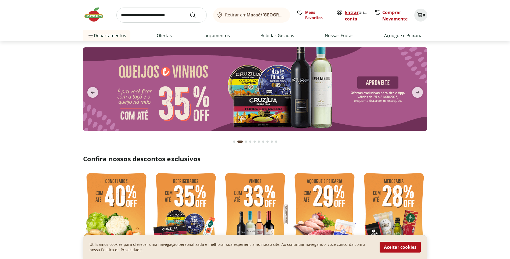
click at [349, 14] on link "Entrar" at bounding box center [352, 12] width 14 height 6
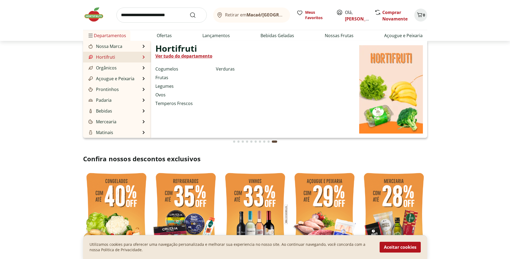
click at [112, 58] on link "Hortifruti" at bounding box center [101, 57] width 28 height 6
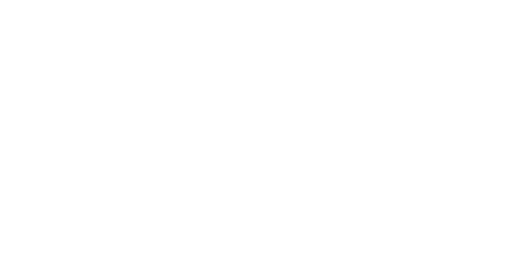
select select "**********"
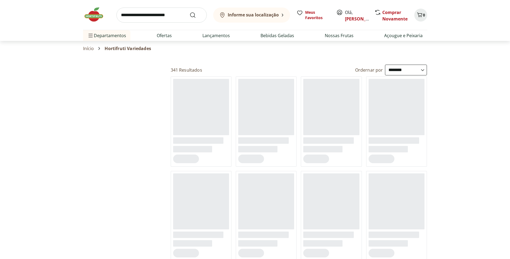
select select "**********"
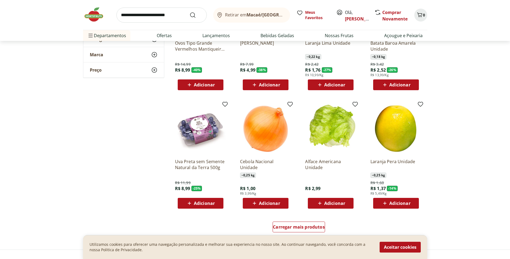
scroll to position [215, 0]
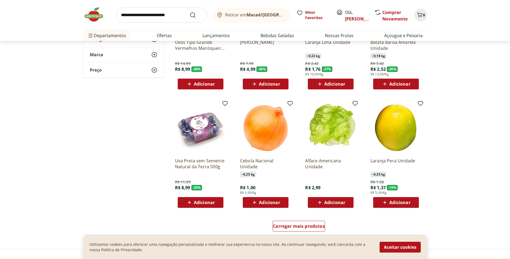
click at [258, 204] on icon at bounding box center [254, 202] width 7 height 6
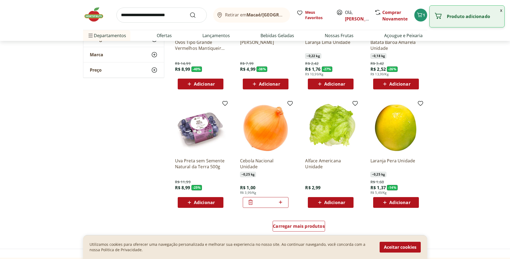
click at [282, 202] on icon at bounding box center [280, 201] width 3 height 3
type input "*"
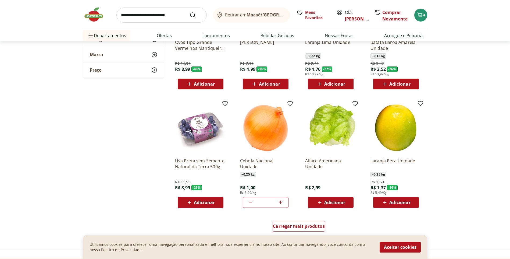
scroll to position [135, 0]
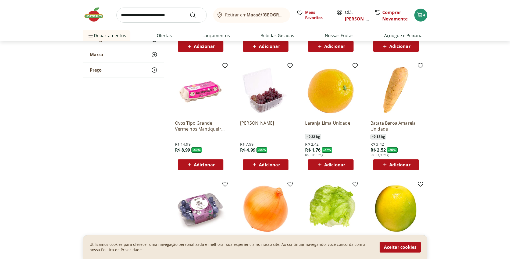
click at [404, 165] on span "Adicionar" at bounding box center [400, 165] width 21 height 4
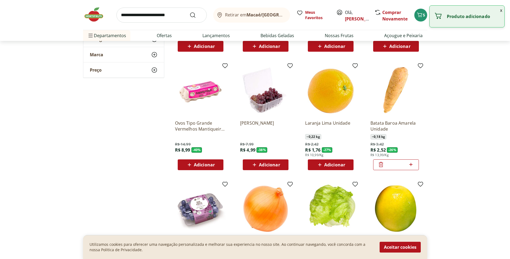
click at [412, 164] on icon at bounding box center [411, 164] width 7 height 6
type input "*"
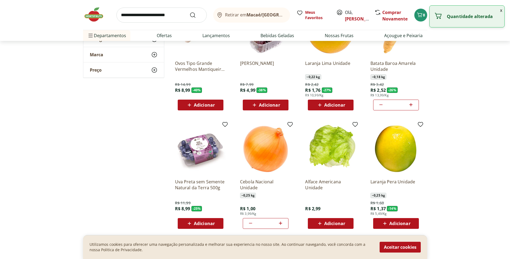
scroll to position [269, 0]
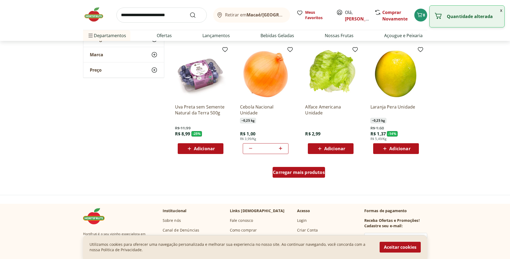
click at [302, 174] on span "Carregar mais produtos" at bounding box center [299, 172] width 52 height 4
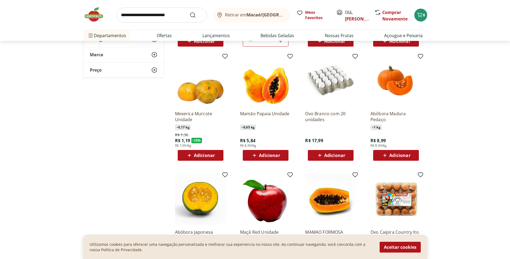
scroll to position [377, 0]
click at [263, 156] on span "Adicionar" at bounding box center [269, 155] width 21 height 4
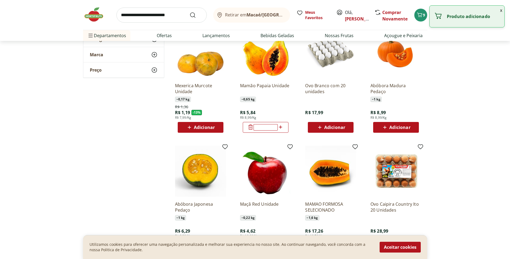
scroll to position [457, 0]
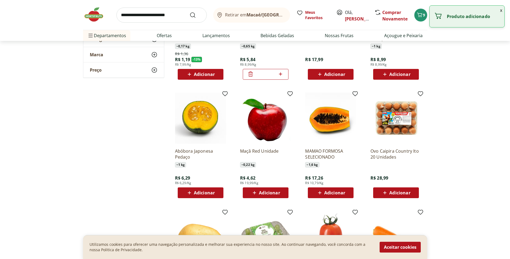
click at [202, 195] on span "Adicionar" at bounding box center [204, 193] width 21 height 4
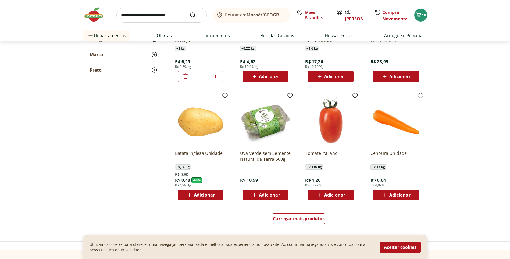
scroll to position [592, 0]
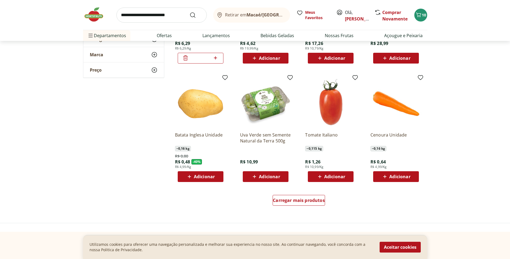
click at [206, 179] on span "Adicionar" at bounding box center [204, 176] width 21 height 4
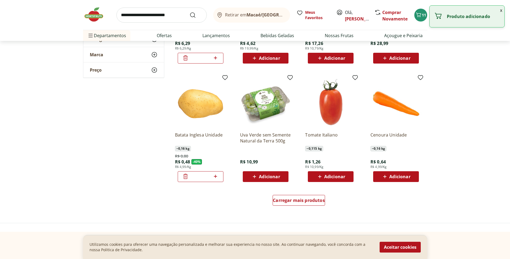
click at [217, 174] on icon at bounding box center [215, 176] width 7 height 6
click at [217, 175] on icon at bounding box center [215, 176] width 7 height 6
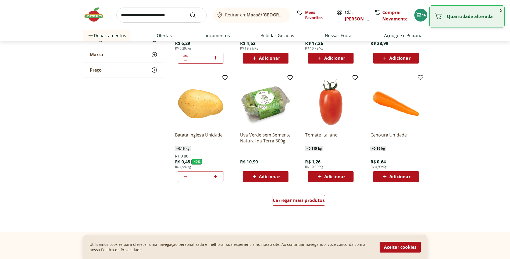
click at [217, 175] on icon at bounding box center [215, 176] width 7 height 6
click at [218, 178] on icon at bounding box center [215, 176] width 7 height 6
type input "*"
click at [409, 176] on span "Adicionar" at bounding box center [400, 176] width 21 height 4
click at [415, 176] on div "*" at bounding box center [397, 176] width 46 height 11
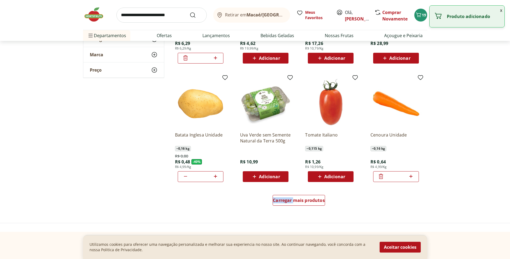
click at [415, 176] on div "*" at bounding box center [397, 176] width 46 height 11
drag, startPoint x: 415, startPoint y: 176, endPoint x: 411, endPoint y: 177, distance: 4.4
click at [411, 177] on icon at bounding box center [411, 176] width 7 height 6
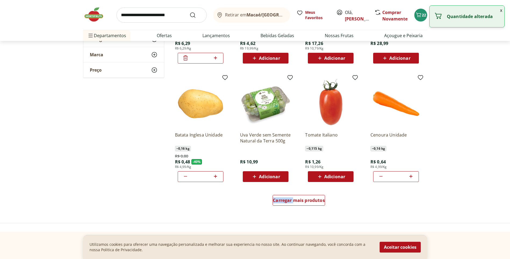
click at [383, 177] on icon at bounding box center [381, 176] width 6 height 6
click at [383, 178] on icon at bounding box center [381, 176] width 6 height 6
type input "*"
click at [307, 202] on span "Carregar mais produtos" at bounding box center [299, 200] width 52 height 4
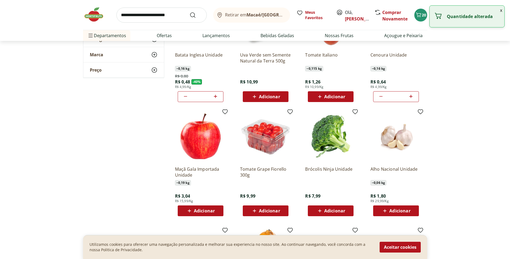
scroll to position [673, 0]
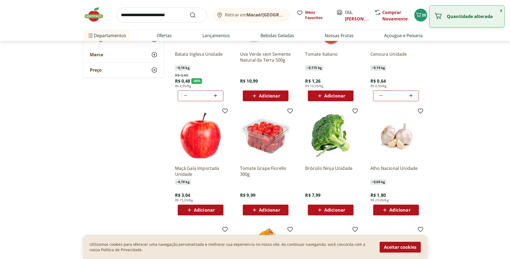
click at [334, 209] on span "Adicionar" at bounding box center [335, 210] width 21 height 4
click at [273, 208] on span "Adicionar" at bounding box center [269, 210] width 21 height 4
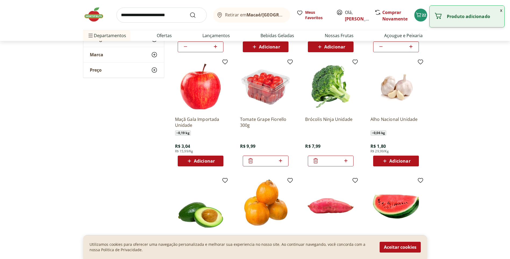
scroll to position [727, 0]
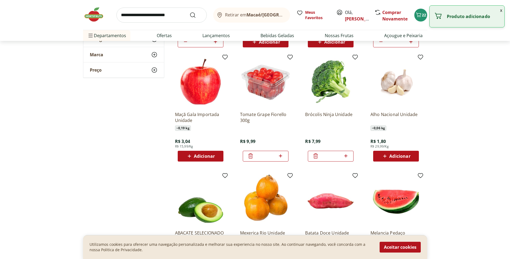
click at [405, 158] on span "Adicionar" at bounding box center [400, 156] width 21 height 4
click at [412, 154] on icon at bounding box center [411, 156] width 7 height 6
click at [411, 156] on icon at bounding box center [411, 155] width 3 height 3
type input "*"
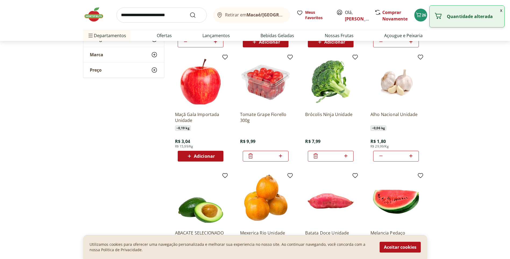
scroll to position [807, 0]
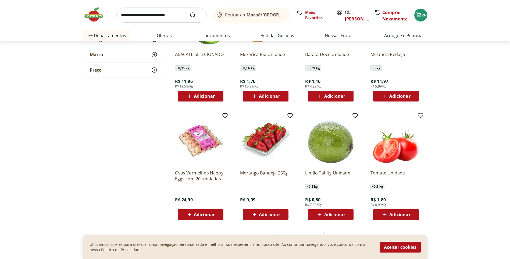
scroll to position [915, 0]
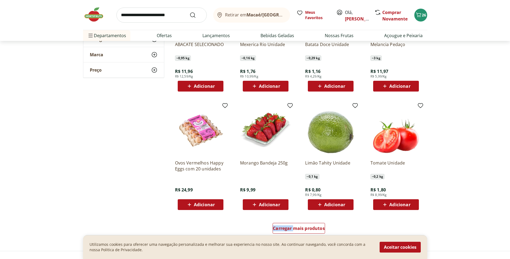
click at [278, 204] on span "Adicionar" at bounding box center [269, 204] width 21 height 4
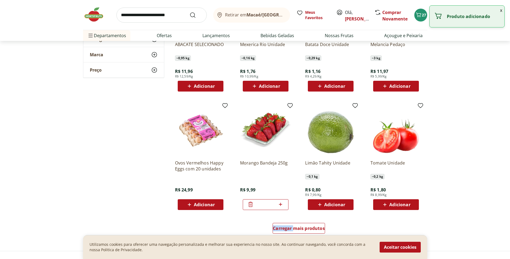
click at [284, 203] on icon at bounding box center [280, 204] width 7 height 6
type input "*"
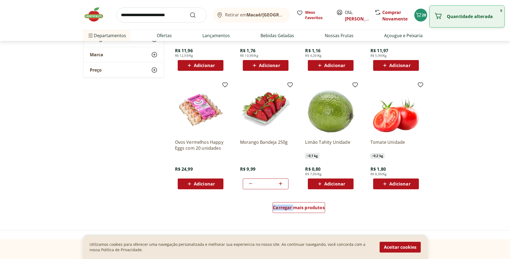
scroll to position [942, 0]
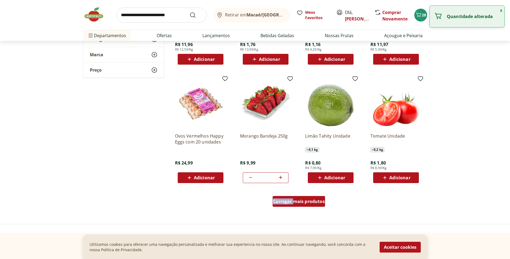
click at [296, 206] on div "Carregar mais produtos" at bounding box center [299, 201] width 52 height 11
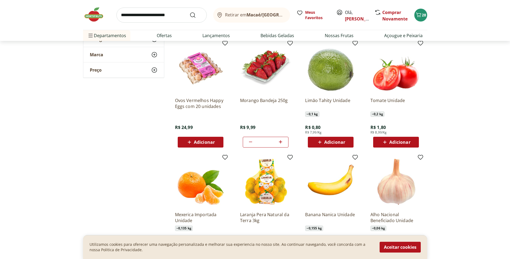
scroll to position [1050, 0]
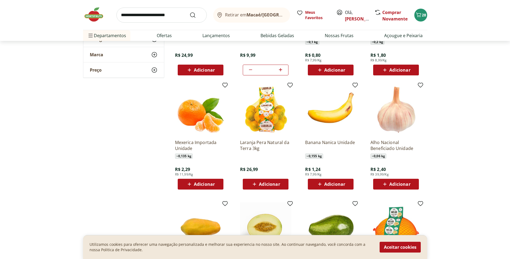
click at [272, 188] on div "Adicionar" at bounding box center [265, 184] width 37 height 10
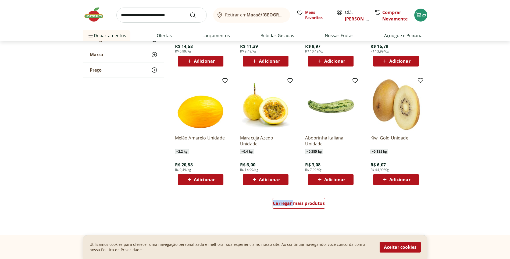
scroll to position [1292, 0]
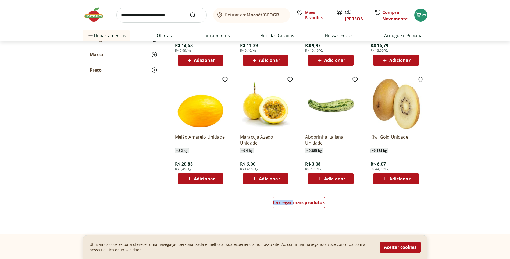
click at [272, 177] on span "Adicionar" at bounding box center [269, 179] width 21 height 4
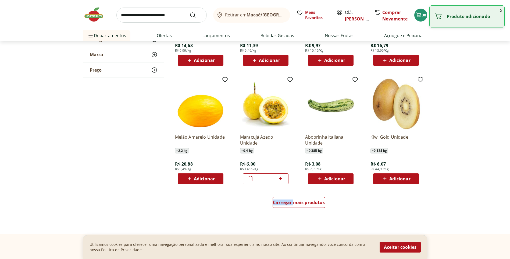
click at [283, 178] on icon at bounding box center [280, 178] width 7 height 6
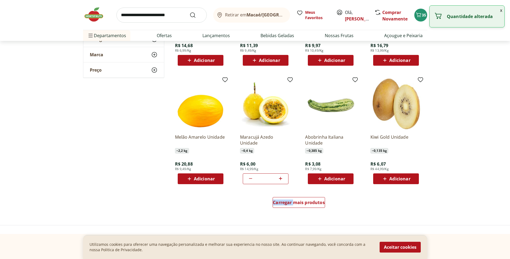
click at [283, 178] on icon at bounding box center [280, 178] width 7 height 6
click at [250, 180] on icon at bounding box center [251, 178] width 6 height 6
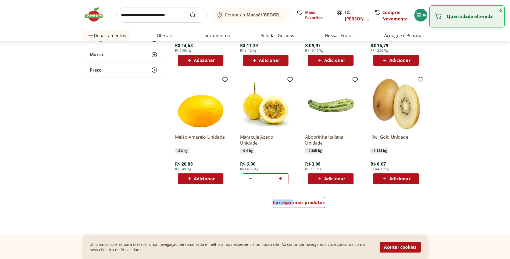
click at [250, 180] on icon at bounding box center [251, 178] width 6 height 6
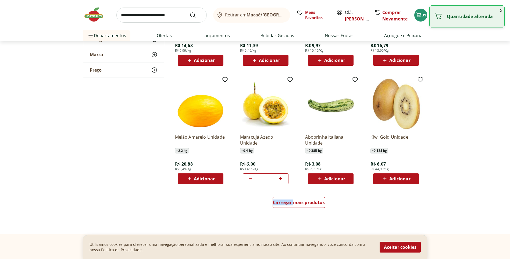
click at [250, 180] on icon at bounding box center [251, 178] width 6 height 6
type input "*"
click at [250, 180] on icon at bounding box center [251, 178] width 6 height 6
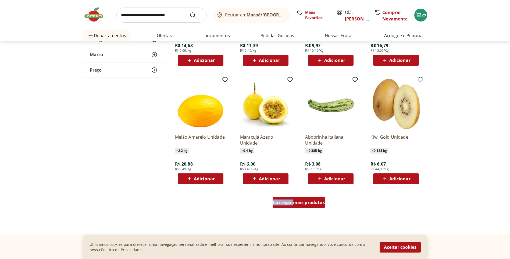
click at [307, 204] on span "Carregar mais produtos" at bounding box center [299, 202] width 52 height 4
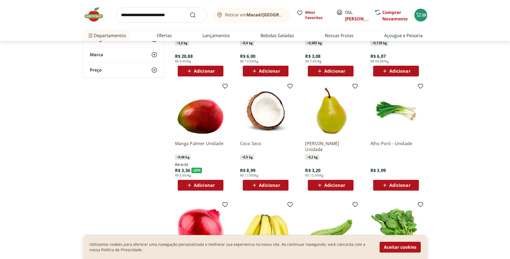
scroll to position [1480, 0]
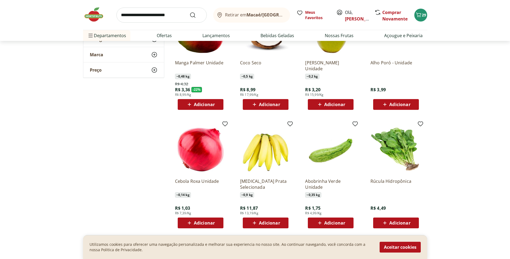
click at [396, 104] on span "Adicionar" at bounding box center [400, 104] width 21 height 4
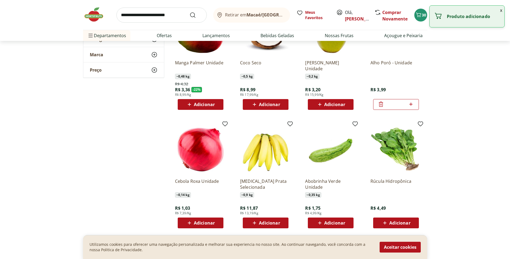
click at [206, 223] on span "Adicionar" at bounding box center [204, 223] width 21 height 4
click at [215, 224] on icon at bounding box center [215, 222] width 7 height 6
type input "*"
click at [281, 224] on div "Adicionar" at bounding box center [265, 223] width 37 height 10
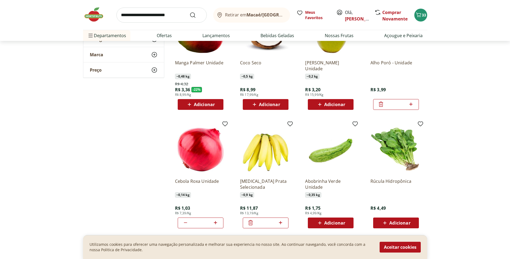
click at [318, 224] on icon at bounding box center [320, 223] width 7 height 6
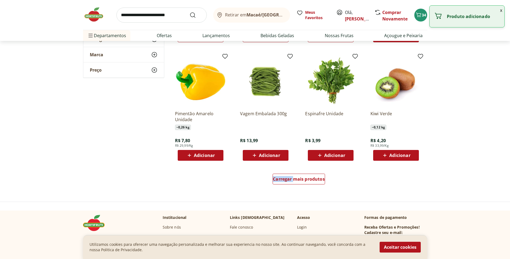
scroll to position [1668, 0]
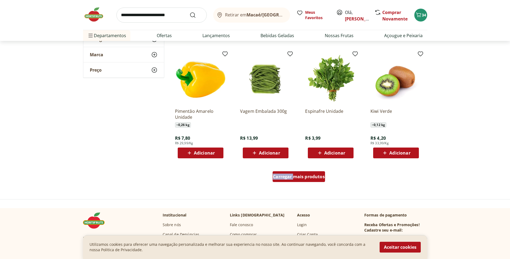
click at [301, 177] on span "Carregar mais produtos" at bounding box center [299, 176] width 52 height 4
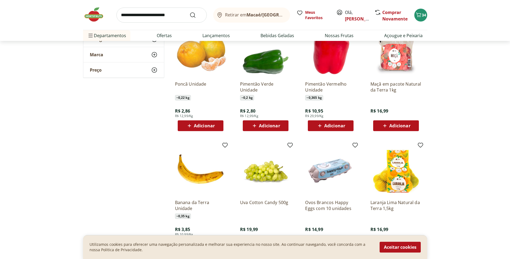
scroll to position [1857, 0]
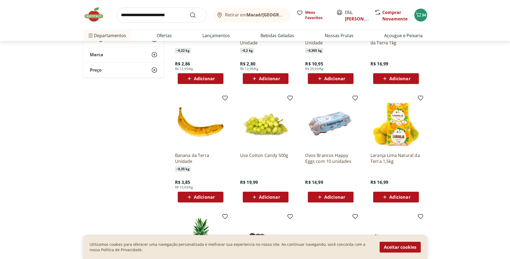
click at [278, 200] on span "Adicionar" at bounding box center [265, 197] width 29 height 6
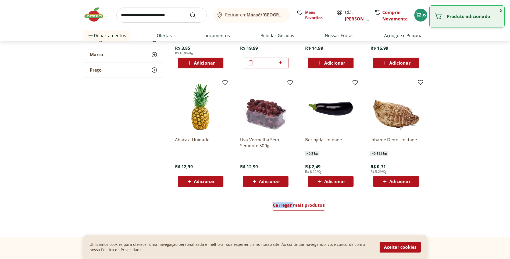
scroll to position [1991, 0]
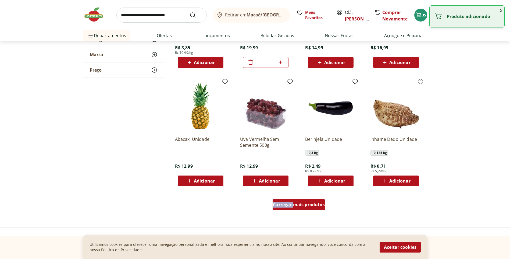
click at [309, 207] on span "Carregar mais produtos" at bounding box center [299, 204] width 52 height 4
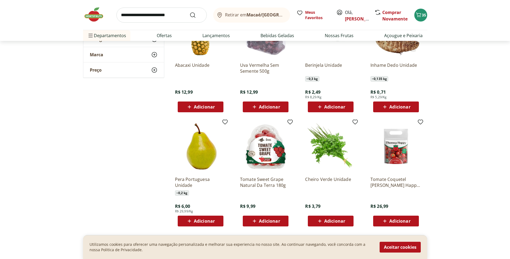
scroll to position [2126, 0]
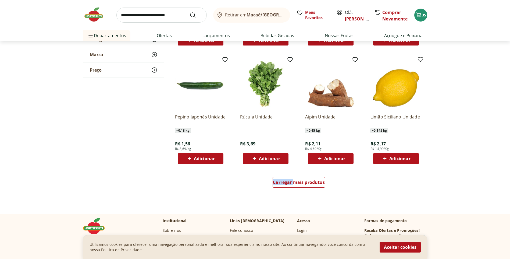
scroll to position [2368, 0]
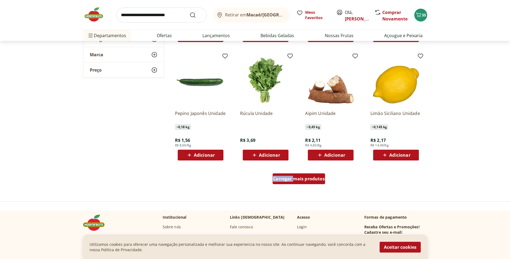
click at [305, 180] on span "Carregar mais produtos" at bounding box center [299, 179] width 52 height 4
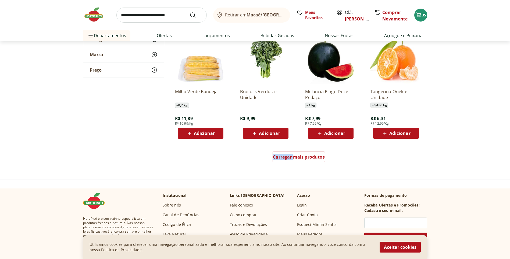
scroll to position [2745, 0]
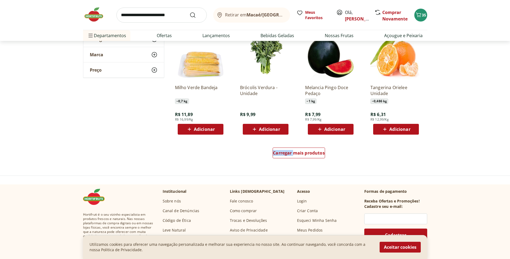
click at [187, 126] on icon at bounding box center [189, 129] width 7 height 6
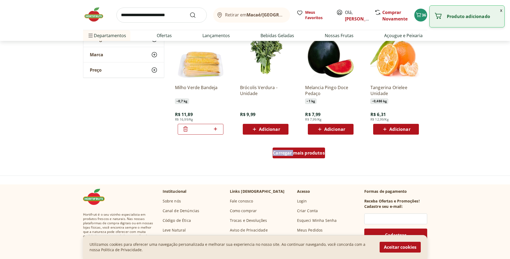
click at [321, 159] on link "Carregar mais produtos" at bounding box center [299, 153] width 52 height 13
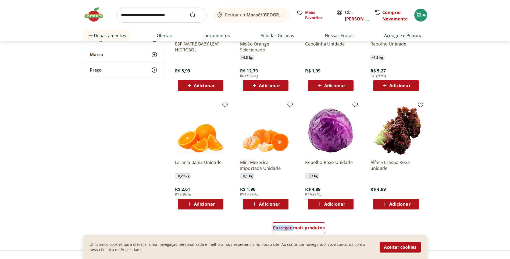
scroll to position [3095, 0]
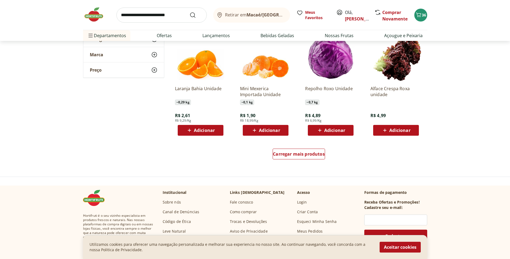
click at [310, 162] on div "Carregar mais produtos" at bounding box center [299, 155] width 261 height 26
click at [311, 155] on span "Carregar mais produtos" at bounding box center [299, 154] width 52 height 4
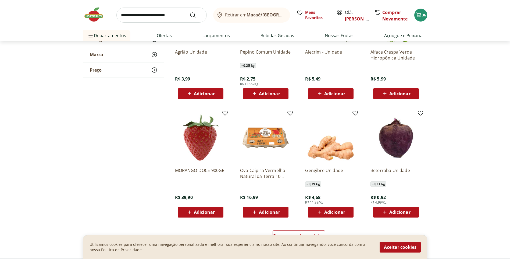
scroll to position [3418, 0]
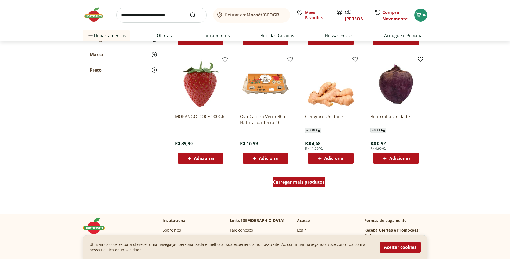
click at [293, 184] on span "Carregar mais produtos" at bounding box center [299, 182] width 52 height 4
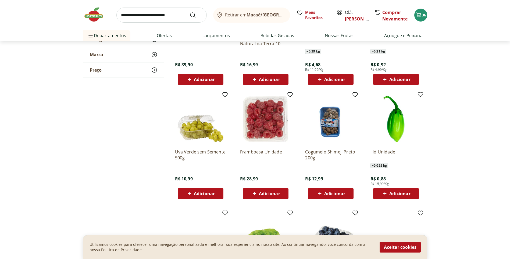
scroll to position [3498, 0]
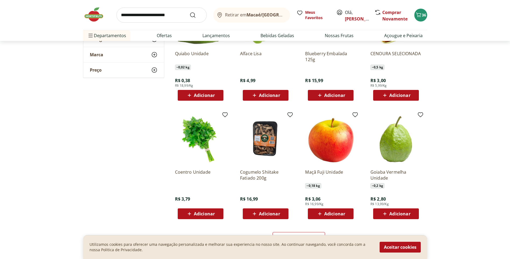
scroll to position [3741, 0]
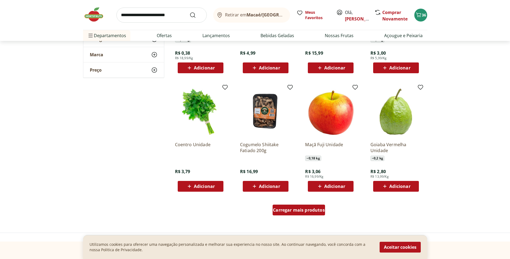
click at [300, 209] on span "Carregar mais produtos" at bounding box center [299, 210] width 52 height 4
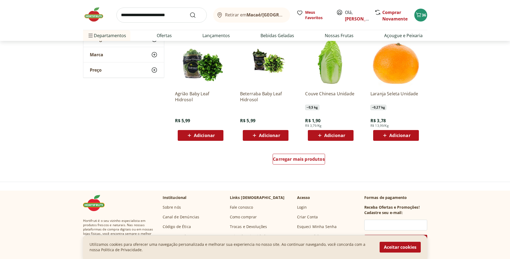
scroll to position [4198, 0]
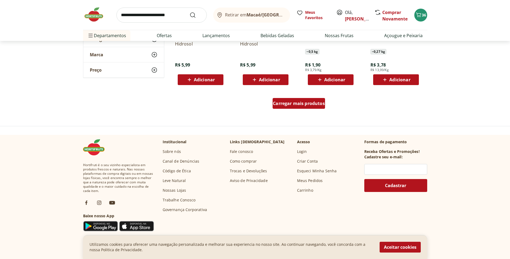
click at [303, 100] on div "Carregar mais produtos" at bounding box center [299, 103] width 52 height 11
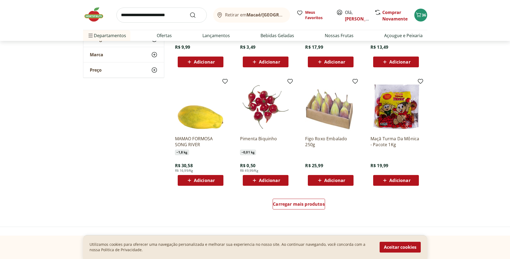
scroll to position [4506, 0]
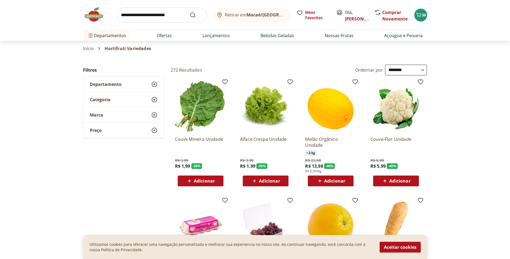
select select "**********"
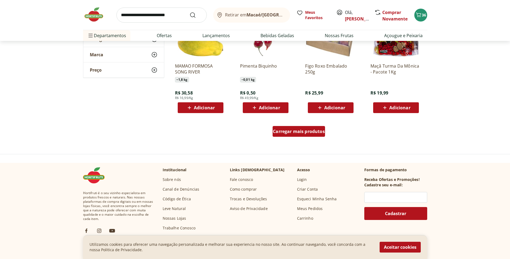
scroll to position [4521, 0]
click at [295, 131] on span "Carregar mais produtos" at bounding box center [299, 131] width 52 height 4
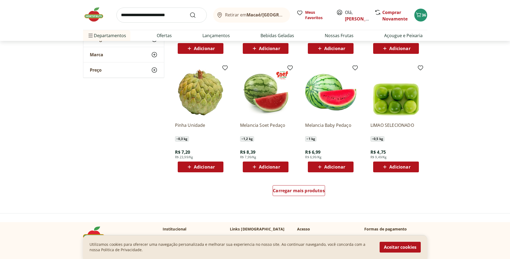
scroll to position [4817, 0]
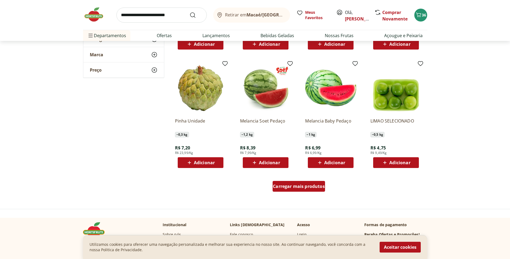
click at [299, 190] on div "Carregar mais produtos" at bounding box center [299, 186] width 52 height 11
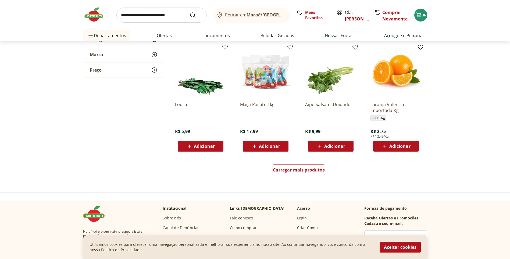
scroll to position [5194, 0]
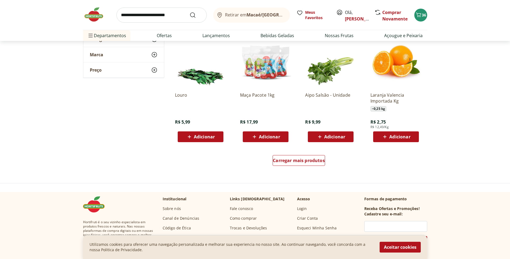
click at [298, 172] on div "Carregar mais produtos" at bounding box center [299, 162] width 261 height 26
click at [297, 162] on span "Carregar mais produtos" at bounding box center [299, 160] width 52 height 4
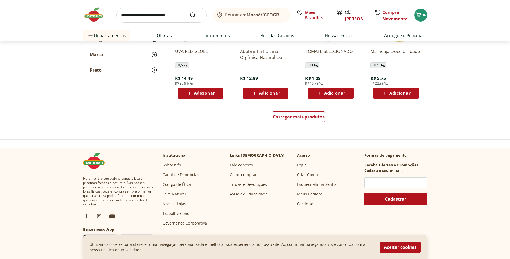
scroll to position [5597, 0]
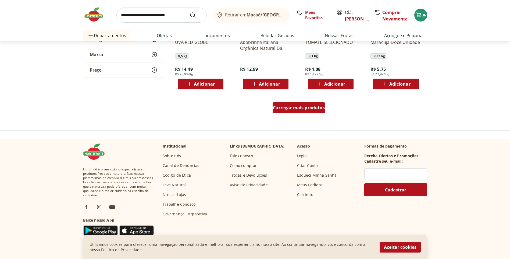
click at [301, 106] on span "Carregar mais produtos" at bounding box center [299, 107] width 52 height 4
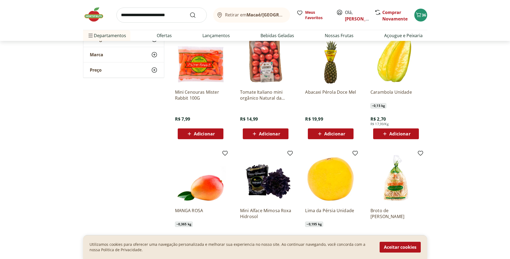
scroll to position [5867, 0]
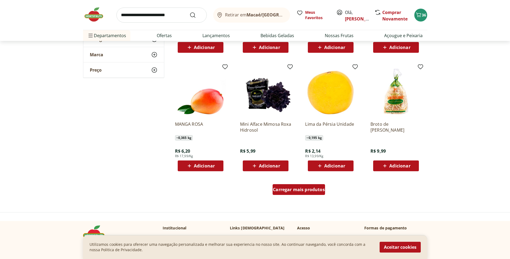
click at [305, 193] on div "Carregar mais produtos" at bounding box center [299, 189] width 52 height 11
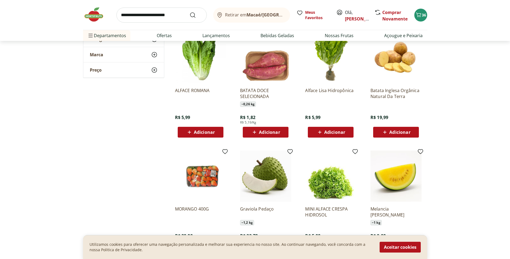
scroll to position [6216, 0]
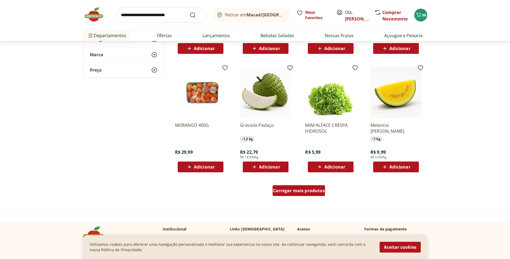
click at [299, 193] on span "Carregar mais produtos" at bounding box center [299, 190] width 52 height 4
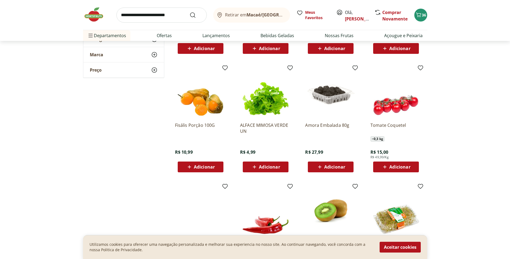
scroll to position [6566, 0]
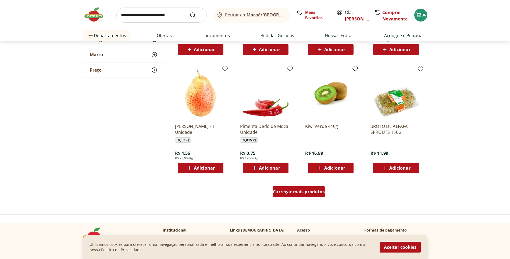
click at [300, 194] on span "Carregar mais produtos" at bounding box center [299, 191] width 52 height 4
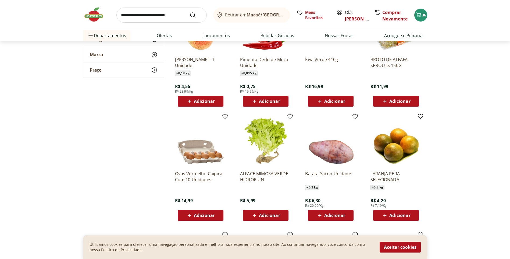
scroll to position [6647, 0]
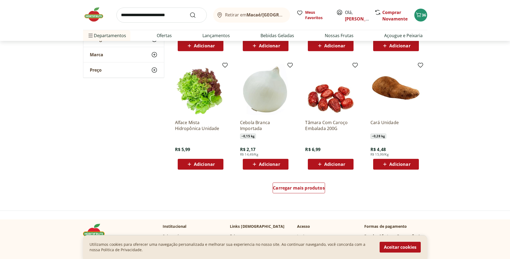
scroll to position [6943, 0]
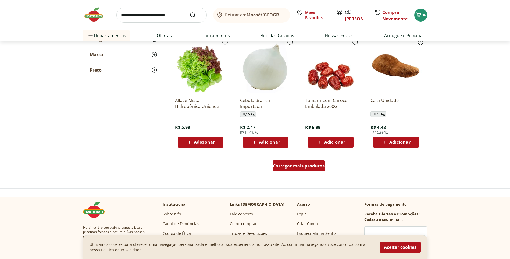
click at [299, 173] on link "Carregar mais produtos" at bounding box center [299, 166] width 52 height 13
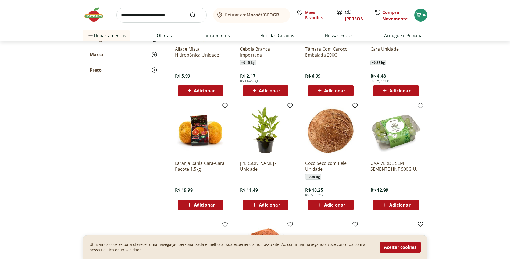
scroll to position [7051, 0]
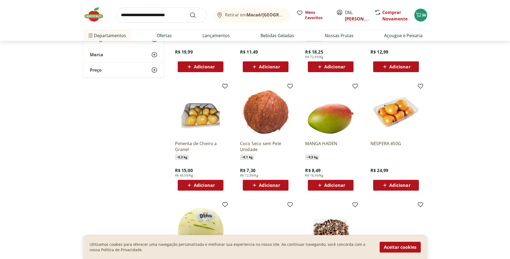
scroll to position [7266, 0]
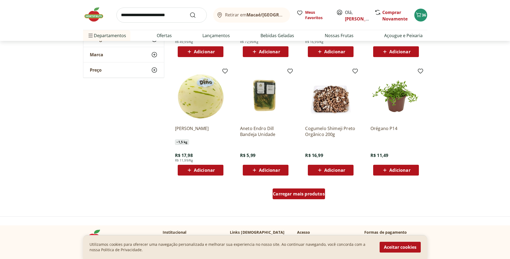
click at [284, 199] on div "Carregar mais produtos" at bounding box center [299, 193] width 52 height 11
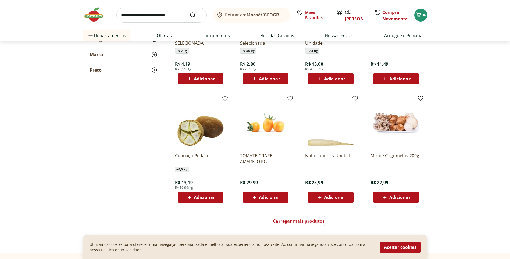
scroll to position [7670, 0]
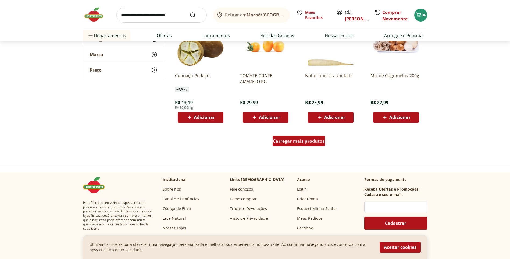
click at [303, 143] on span "Carregar mais produtos" at bounding box center [299, 141] width 52 height 4
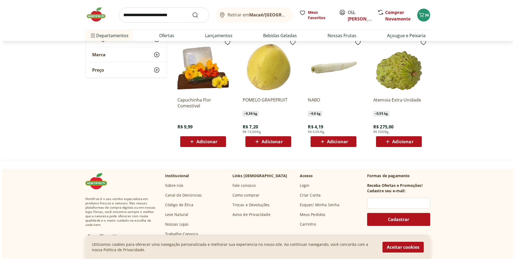
scroll to position [7750, 0]
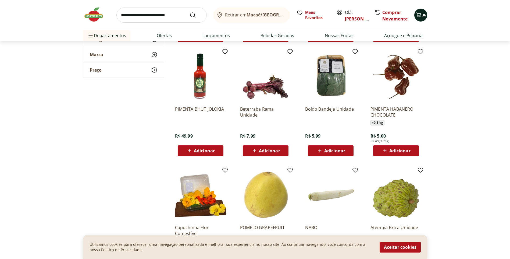
click at [418, 19] on button "36" at bounding box center [421, 15] width 13 height 13
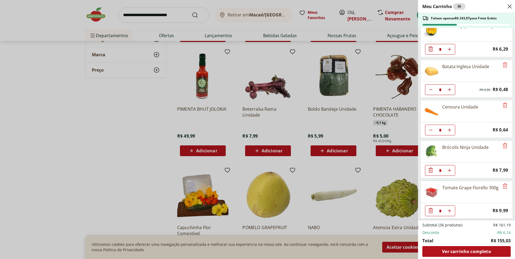
scroll to position [188, 0]
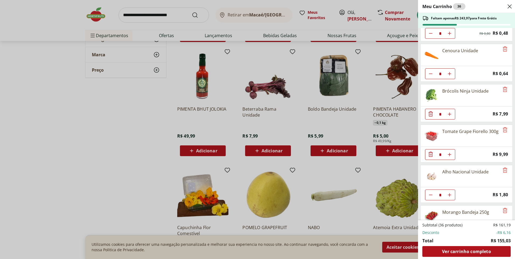
click at [454, 154] on button "Aumentar Quantidade" at bounding box center [449, 154] width 11 height 11
type input "*"
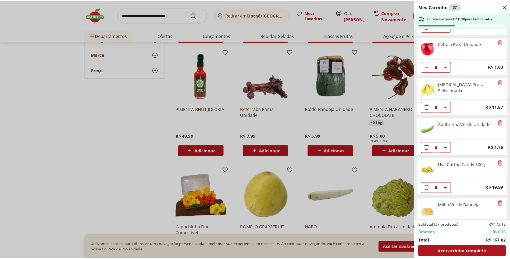
scroll to position [469, 0]
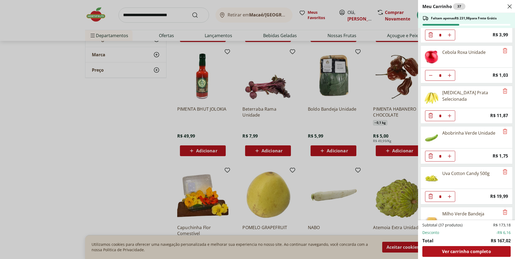
click at [166, 124] on div "Meu Carrinho 37 Faltam apenas R$ 231,98 para Frete Grátis Cebola Nacional Unida…" at bounding box center [257, 129] width 515 height 259
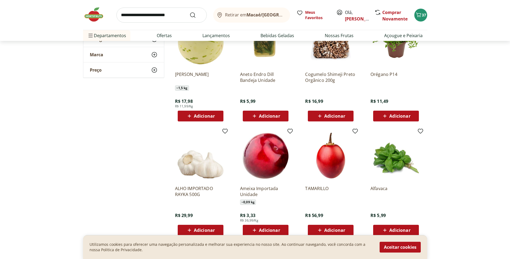
scroll to position [7320, 0]
click at [171, 37] on link "Ofertas" at bounding box center [164, 35] width 15 height 6
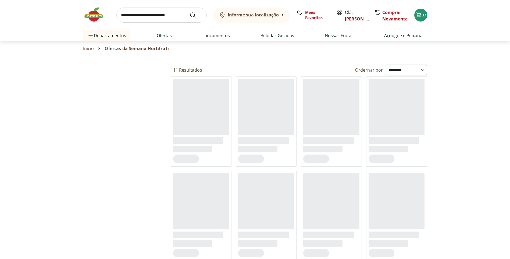
select select "**********"
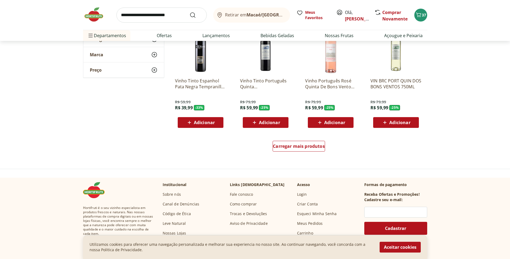
scroll to position [350, 0]
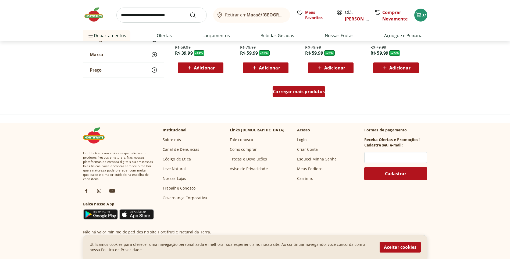
click at [299, 94] on span "Carregar mais produtos" at bounding box center [299, 91] width 52 height 4
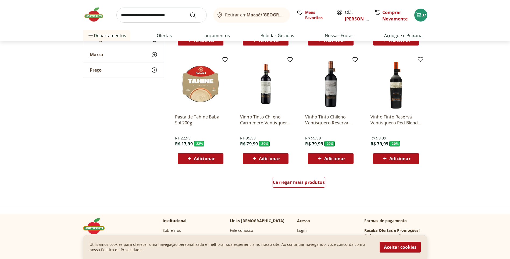
scroll to position [646, 0]
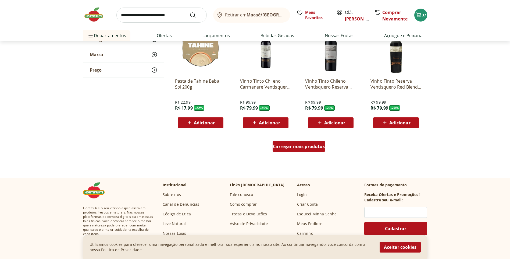
click at [294, 147] on span "Carregar mais produtos" at bounding box center [299, 146] width 52 height 4
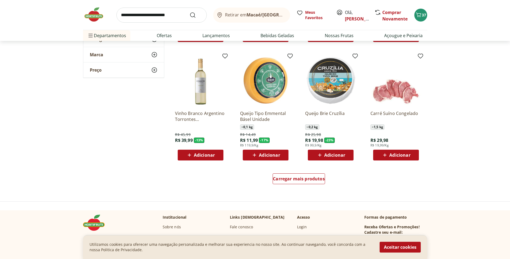
scroll to position [969, 0]
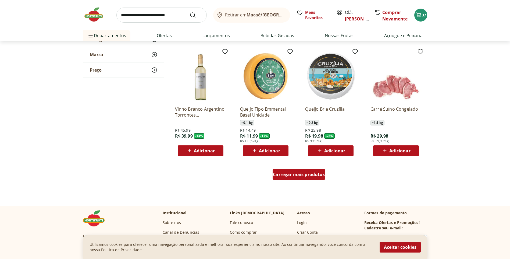
click at [306, 177] on span "Carregar mais produtos" at bounding box center [299, 174] width 52 height 4
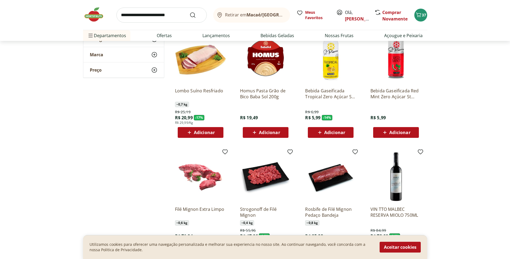
scroll to position [1103, 0]
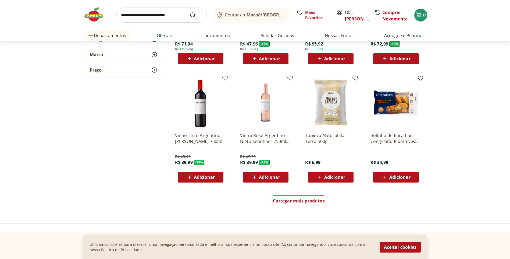
scroll to position [1319, 0]
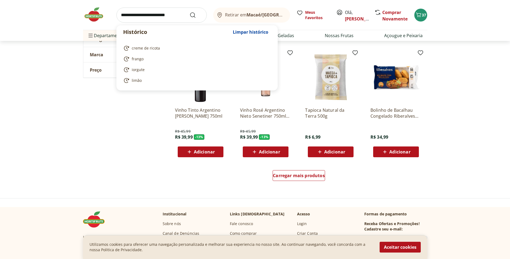
click at [151, 16] on input "search" at bounding box center [162, 15] width 90 height 15
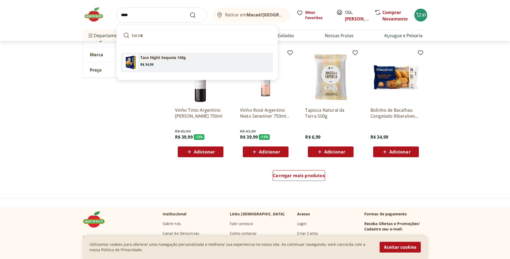
click at [163, 62] on section "Taco Night Sequoia 140g Price: R$ 34,99" at bounding box center [205, 61] width 131 height 12
type input "**********"
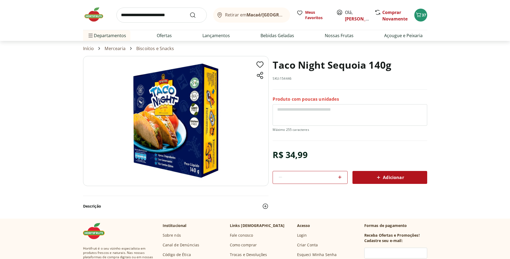
click at [398, 175] on span "Adicionar" at bounding box center [390, 177] width 29 height 6
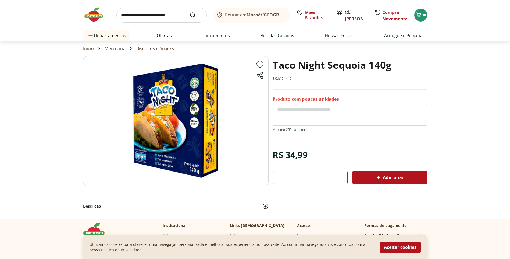
click at [145, 17] on input "search" at bounding box center [162, 15] width 90 height 15
type input "*"
click at [474, 132] on section "Taco Night Sequoia 140g SKU: 154446 Produto com poucas unidades R$ 34,99 * Adic…" at bounding box center [255, 137] width 510 height 162
click at [171, 38] on link "Ofertas" at bounding box center [164, 35] width 15 height 6
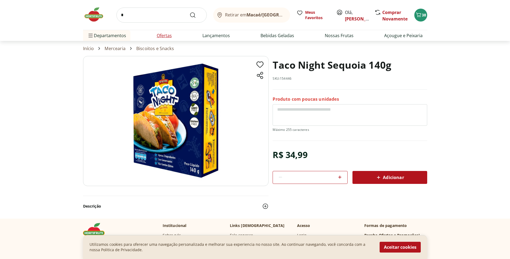
select select "**********"
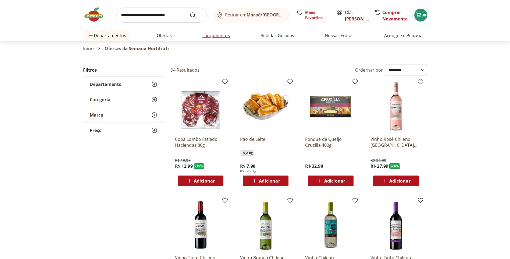
click at [203, 35] on link "Lançamentos" at bounding box center [216, 35] width 27 height 6
select select "**********"
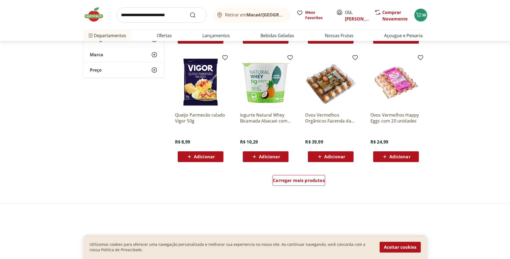
scroll to position [269, 0]
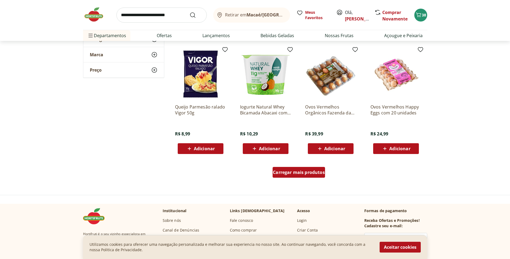
click at [307, 171] on span "Carregar mais produtos" at bounding box center [299, 172] width 52 height 4
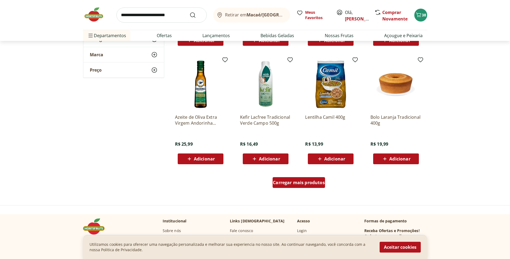
scroll to position [619, 0]
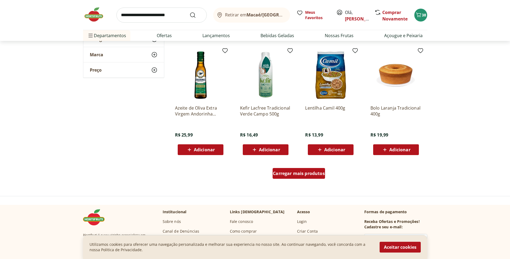
click at [315, 175] on span "Carregar mais produtos" at bounding box center [299, 173] width 52 height 4
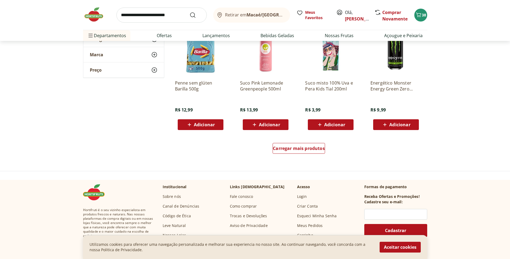
scroll to position [1023, 0]
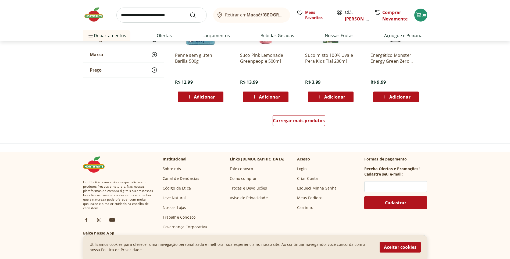
click at [291, 114] on div "Carregar mais produtos" at bounding box center [299, 122] width 261 height 26
click at [291, 119] on span "Carregar mais produtos" at bounding box center [299, 120] width 52 height 4
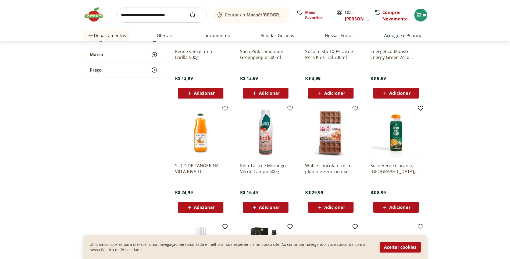
scroll to position [1103, 0]
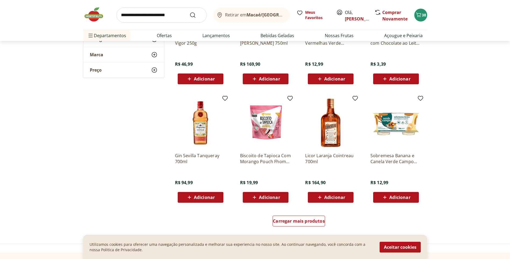
scroll to position [1346, 0]
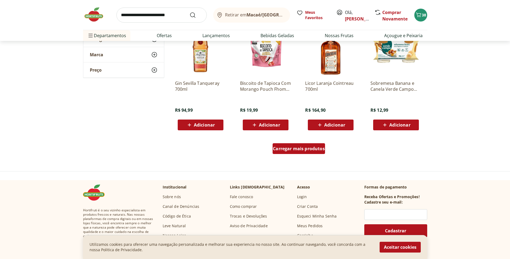
click at [299, 150] on span "Carregar mais produtos" at bounding box center [299, 148] width 52 height 4
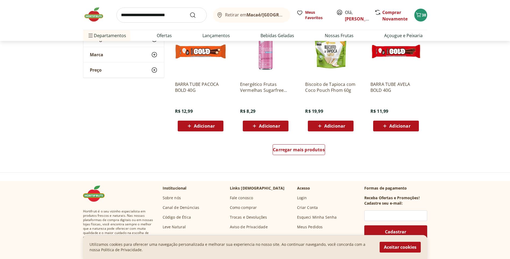
scroll to position [1749, 0]
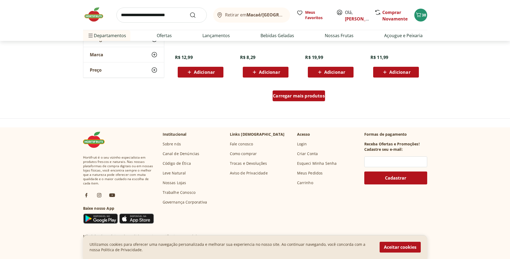
click at [295, 98] on span "Carregar mais produtos" at bounding box center [299, 96] width 52 height 4
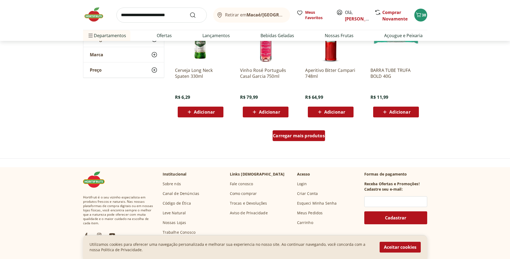
scroll to position [2099, 0]
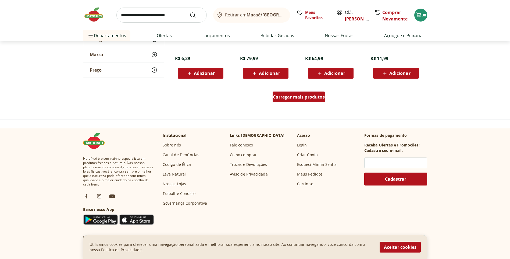
click at [305, 99] on span "Carregar mais produtos" at bounding box center [299, 97] width 52 height 4
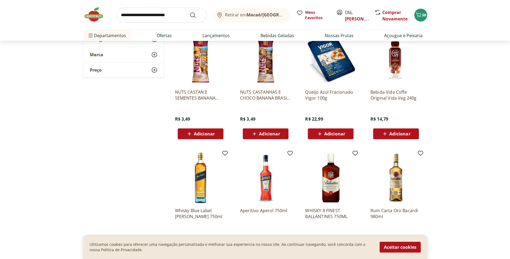
scroll to position [2153, 0]
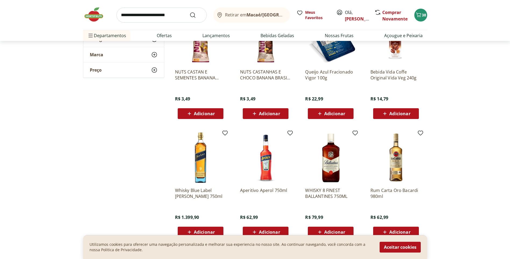
scroll to position [2207, 0]
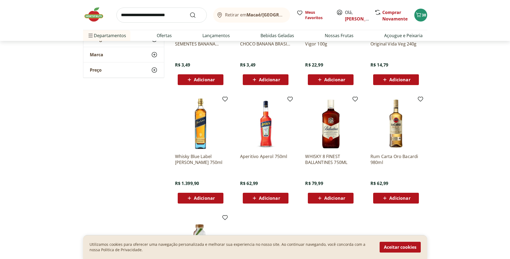
click at [334, 79] on span "Adicionar" at bounding box center [335, 80] width 21 height 4
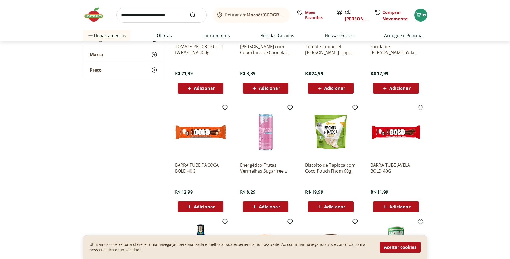
scroll to position [1534, 0]
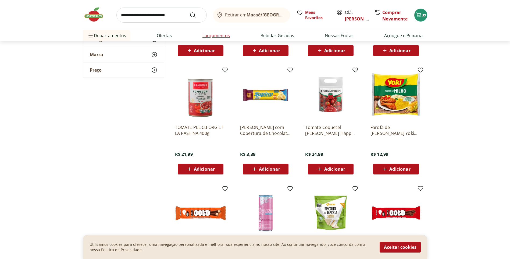
click at [225, 33] on link "Lançamentos" at bounding box center [216, 35] width 27 height 6
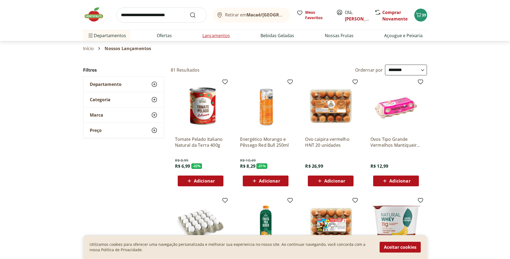
click at [225, 37] on link "Lançamentos" at bounding box center [216, 35] width 27 height 6
click at [213, 35] on link "Lançamentos" at bounding box center [216, 35] width 27 height 6
select select "**********"
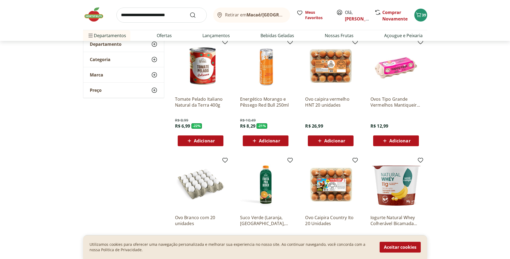
scroll to position [161, 0]
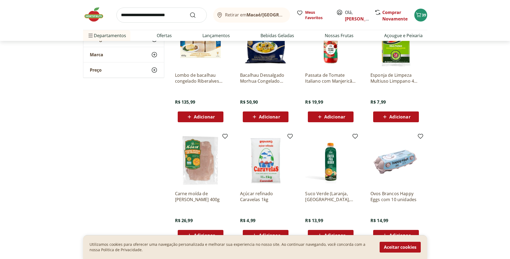
scroll to position [538, 0]
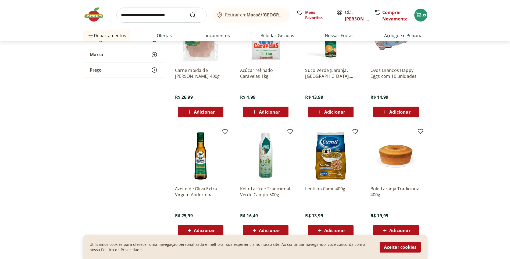
click at [228, 41] on div "Carne moída de [PERSON_NAME] 400g R$ 26,99 Adicionar" at bounding box center [201, 65] width 60 height 114
click at [226, 34] on link "Lançamentos" at bounding box center [216, 35] width 27 height 6
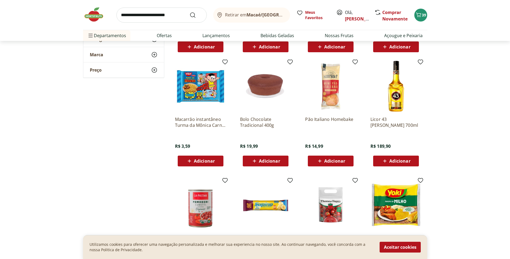
scroll to position [1426, 0]
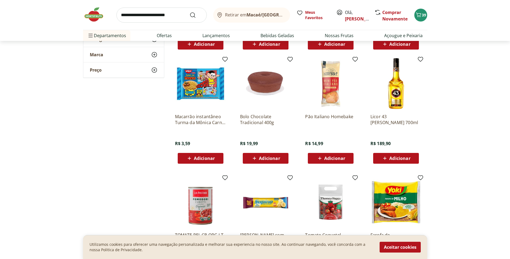
click at [143, 17] on input "search" at bounding box center [162, 15] width 90 height 15
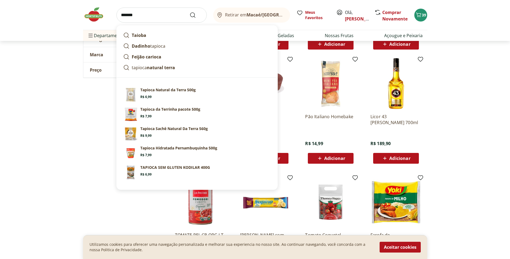
type input "*******"
click at [190, 12] on button "Submit Search" at bounding box center [196, 15] width 13 height 6
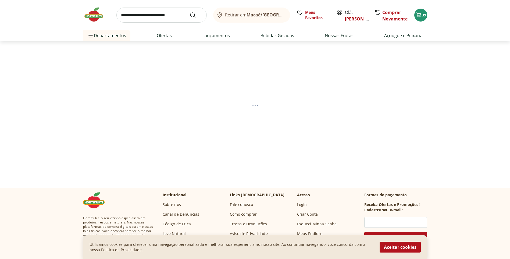
select select "**********"
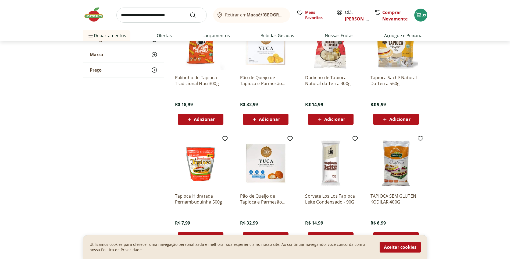
scroll to position [215, 0]
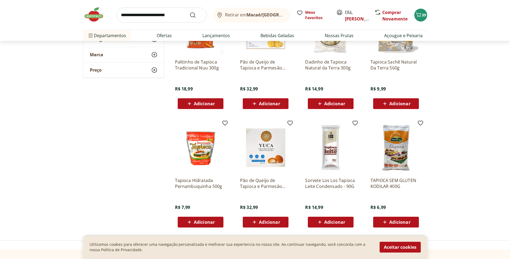
click at [387, 104] on icon at bounding box center [385, 103] width 3 height 3
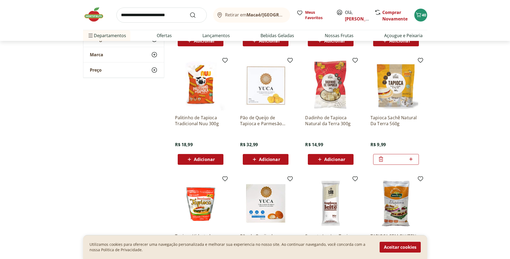
scroll to position [0, 0]
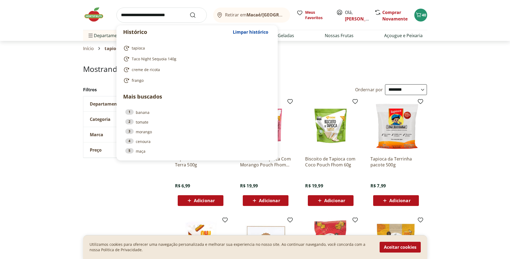
click at [138, 14] on input "search" at bounding box center [162, 15] width 90 height 15
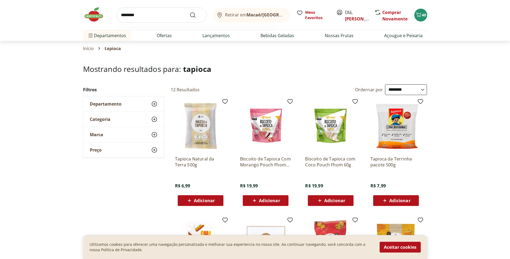
type input "********"
click at [190, 12] on button "Submit Search" at bounding box center [196, 15] width 13 height 6
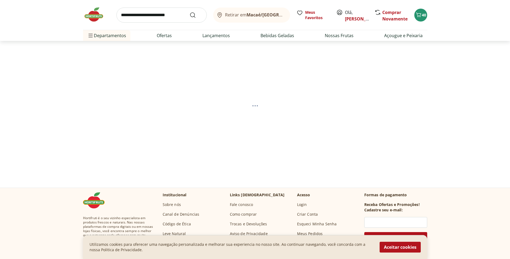
select select "**********"
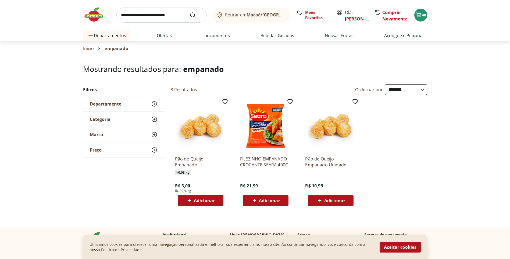
click at [265, 133] on img at bounding box center [265, 125] width 51 height 51
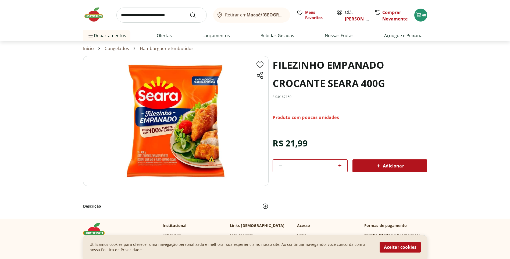
click at [172, 128] on img at bounding box center [176, 121] width 186 height 130
click at [154, 8] on div "Retirar em Macaé/RJ Meus Favoritos Olá, [PERSON_NAME] Novamente 40" at bounding box center [255, 15] width 344 height 30
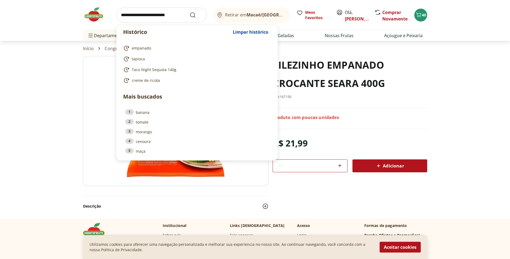
click at [156, 15] on input "search" at bounding box center [162, 15] width 90 height 15
click at [151, 15] on input "search" at bounding box center [162, 15] width 90 height 15
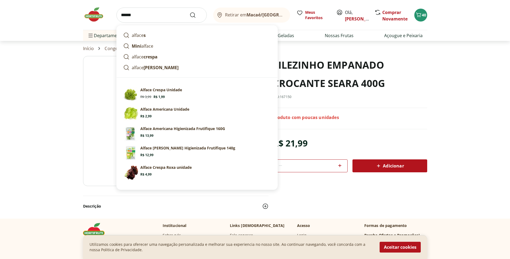
type input "******"
click at [190, 12] on button "Submit Search" at bounding box center [196, 15] width 13 height 6
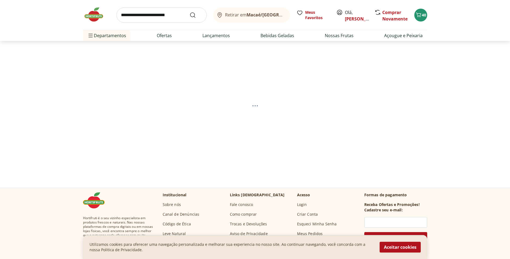
select select "**********"
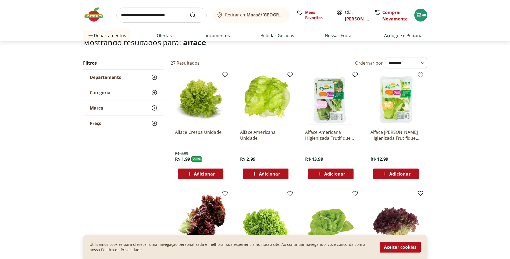
scroll to position [27, 0]
click at [403, 174] on span "Adicionar" at bounding box center [400, 173] width 21 height 4
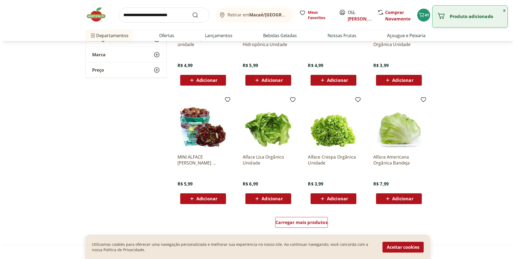
scroll to position [242, 0]
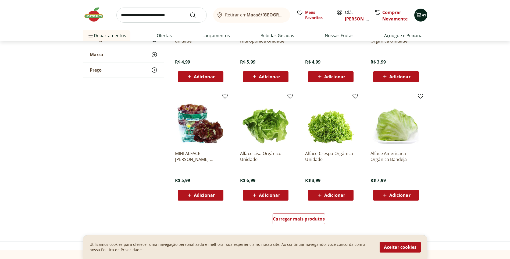
click at [416, 12] on icon "Carrinho" at bounding box center [419, 15] width 6 height 6
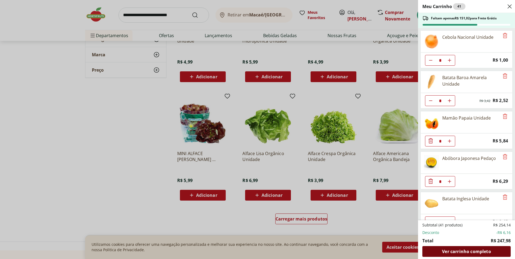
click at [461, 251] on span "Ver carrinho completo" at bounding box center [466, 251] width 49 height 4
